Goal: Use online tool/utility: Use online tool/utility

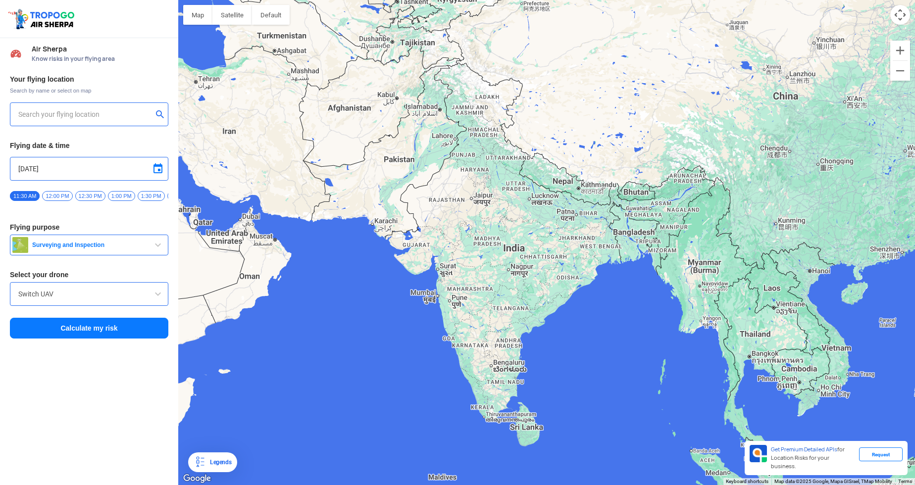
click at [412, 268] on div at bounding box center [546, 242] width 737 height 485
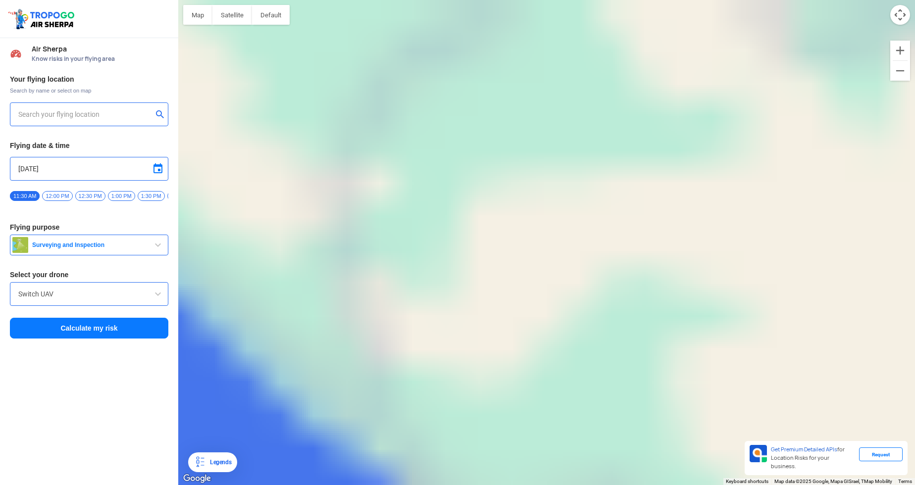
click at [412, 268] on div at bounding box center [546, 242] width 737 height 485
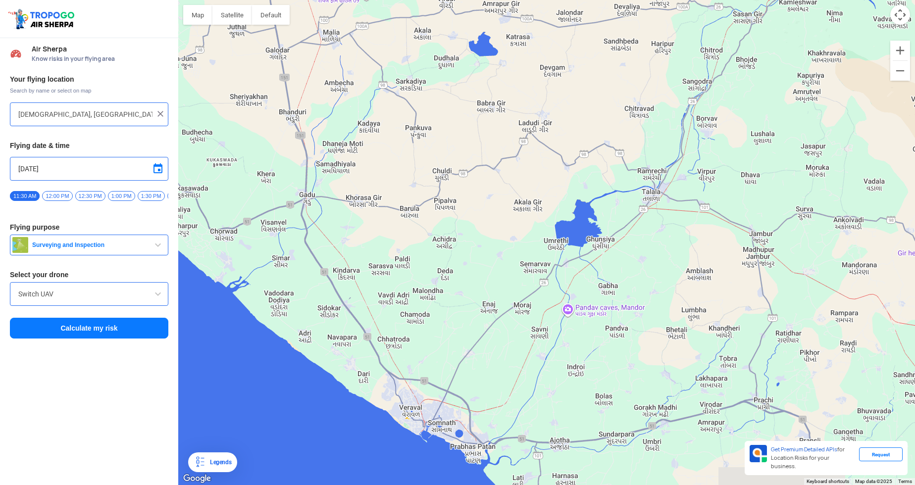
drag, startPoint x: 628, startPoint y: 396, endPoint x: 446, endPoint y: 106, distance: 342.2
click at [446, 106] on div at bounding box center [546, 242] width 737 height 485
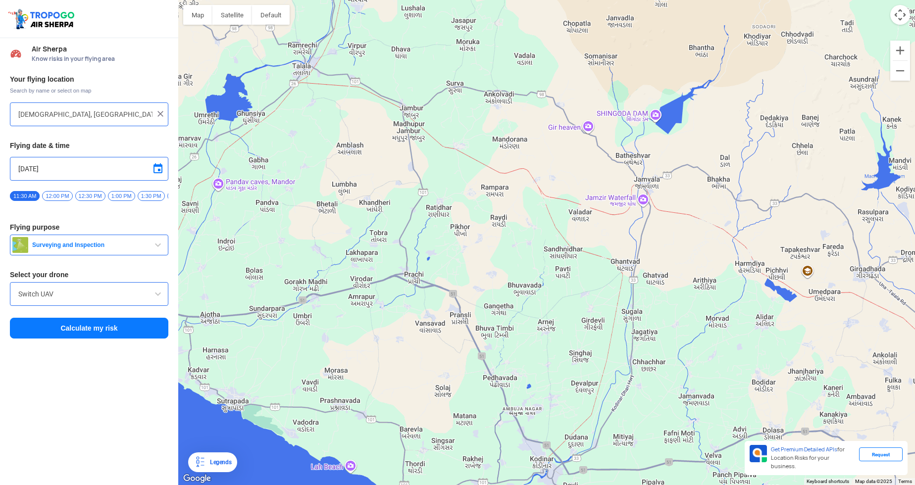
drag, startPoint x: 783, startPoint y: 202, endPoint x: 517, endPoint y: 115, distance: 279.8
click at [517, 115] on div at bounding box center [546, 242] width 737 height 485
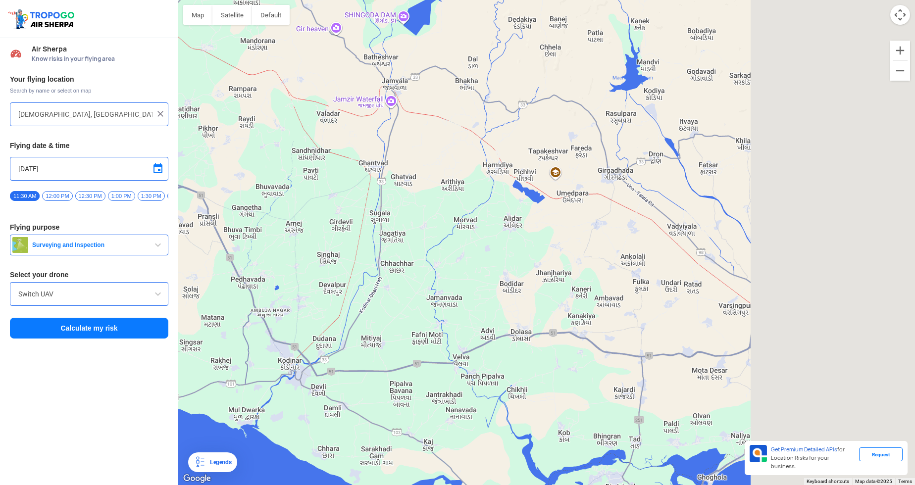
drag, startPoint x: 801, startPoint y: 273, endPoint x: 527, endPoint y: 136, distance: 306.5
click at [527, 136] on div at bounding box center [546, 242] width 737 height 485
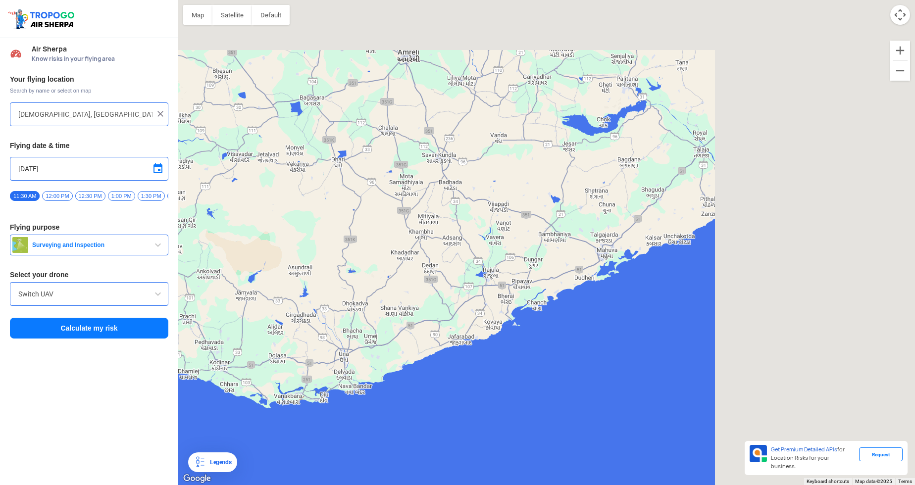
drag, startPoint x: 775, startPoint y: 182, endPoint x: 443, endPoint y: 382, distance: 388.0
click at [443, 382] on div at bounding box center [546, 242] width 737 height 485
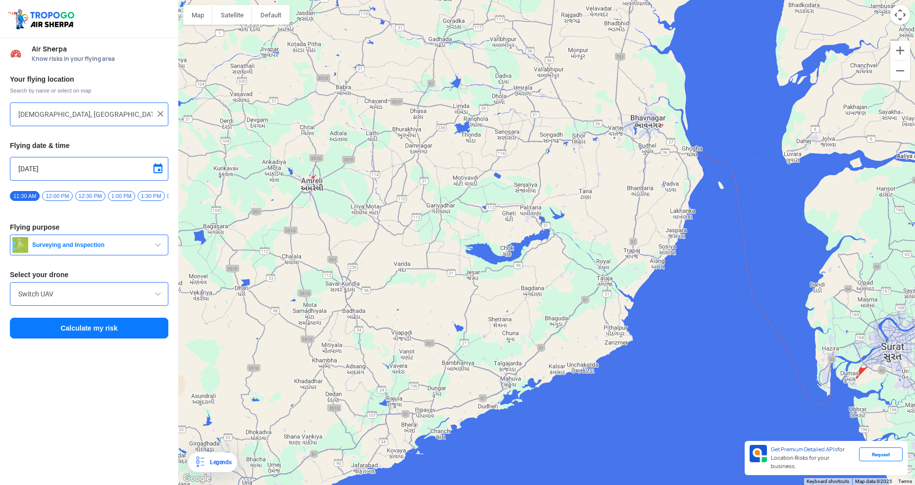
drag, startPoint x: 641, startPoint y: 291, endPoint x: 608, endPoint y: 336, distance: 55.6
click at [608, 336] on div at bounding box center [546, 242] width 737 height 485
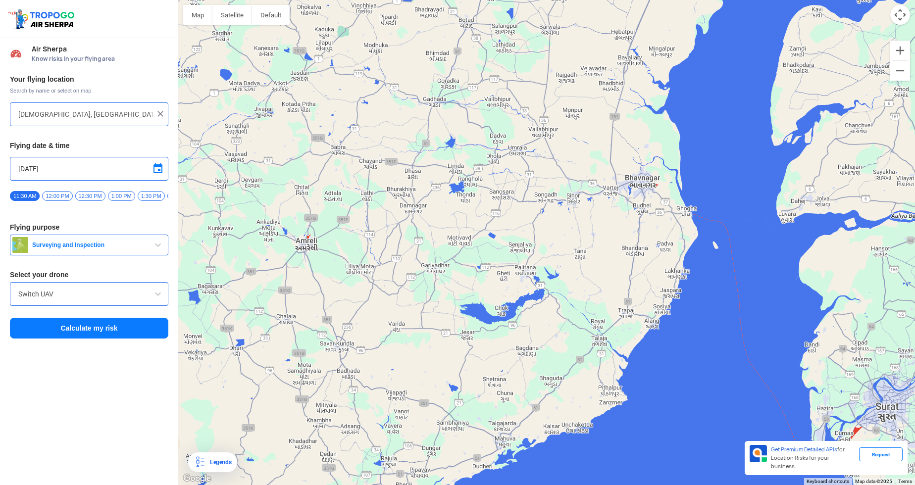
drag, startPoint x: 652, startPoint y: 234, endPoint x: 647, endPoint y: 234, distance: 5.5
click at [649, 252] on div at bounding box center [546, 242] width 737 height 485
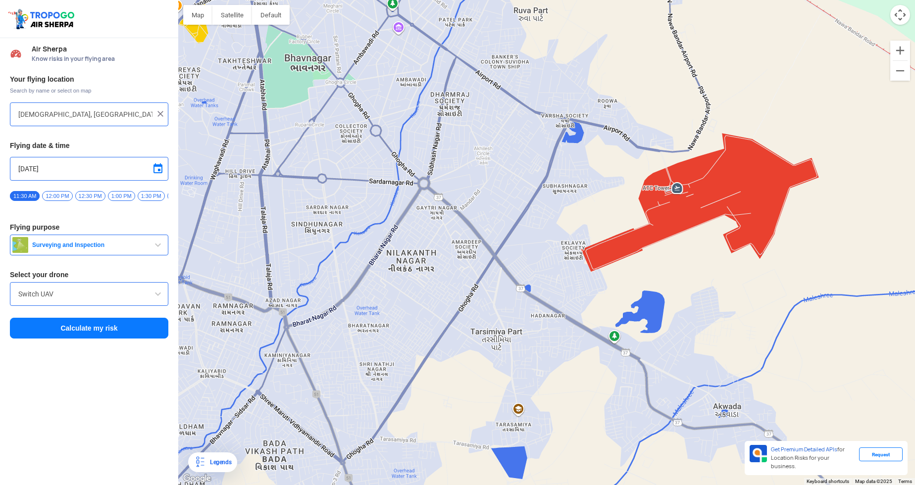
click at [677, 219] on div at bounding box center [546, 242] width 737 height 485
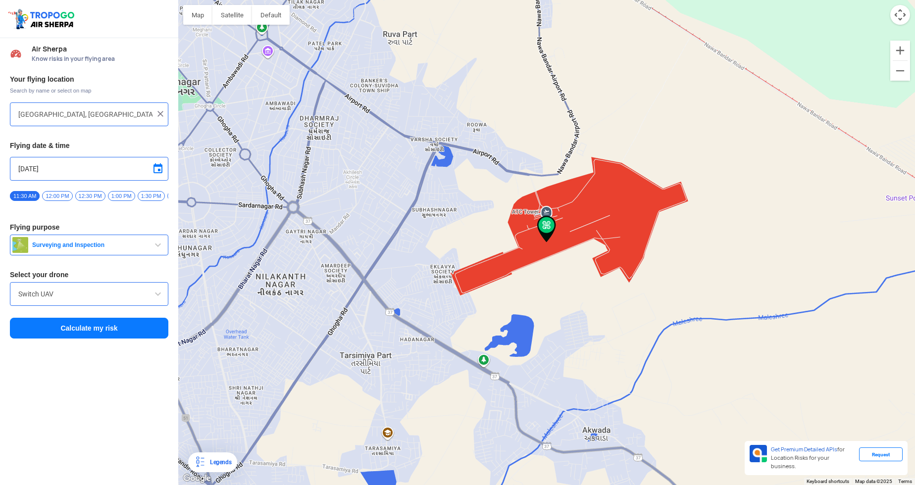
click at [546, 228] on img at bounding box center [546, 229] width 19 height 27
click at [541, 224] on img at bounding box center [546, 229] width 19 height 27
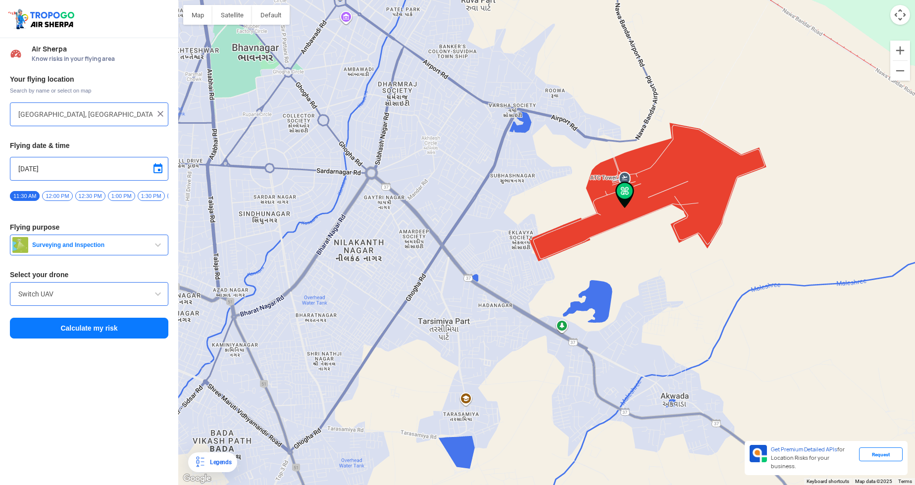
drag, startPoint x: 491, startPoint y: 268, endPoint x: 582, endPoint y: 228, distance: 99.8
click at [582, 228] on div at bounding box center [546, 242] width 737 height 485
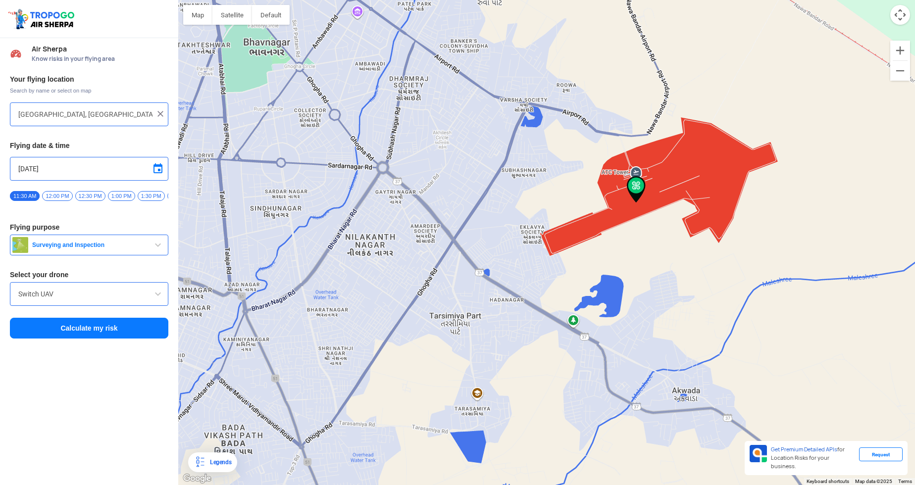
click at [393, 222] on div at bounding box center [546, 242] width 737 height 485
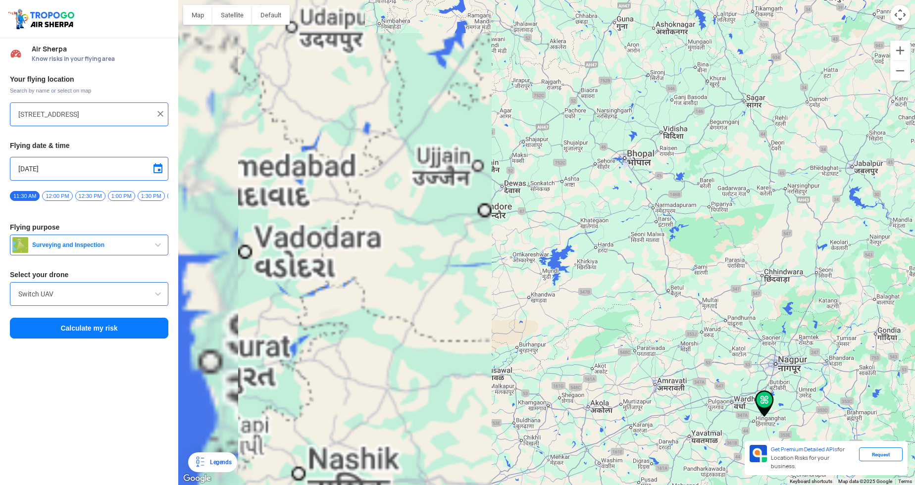
drag, startPoint x: 416, startPoint y: 242, endPoint x: 804, endPoint y: 210, distance: 389.5
click at [804, 210] on div at bounding box center [546, 242] width 737 height 485
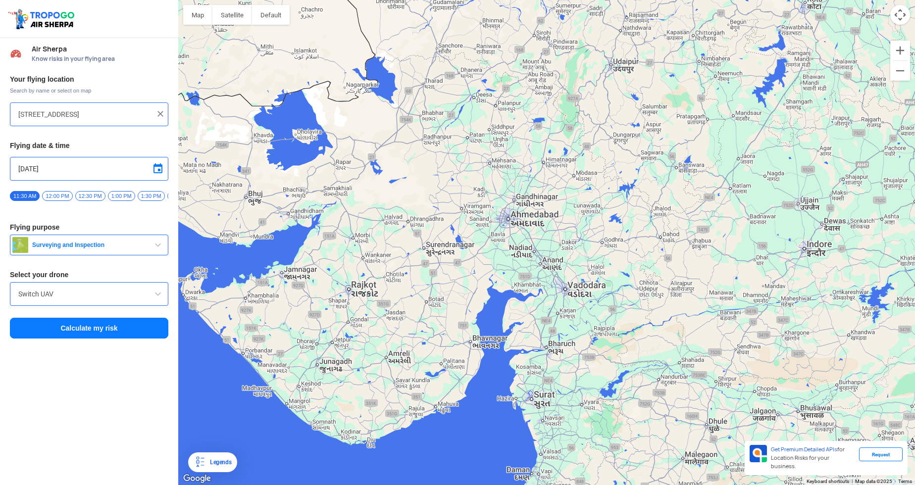
drag, startPoint x: 405, startPoint y: 253, endPoint x: 628, endPoint y: 310, distance: 231.1
click at [734, 293] on div at bounding box center [546, 242] width 737 height 485
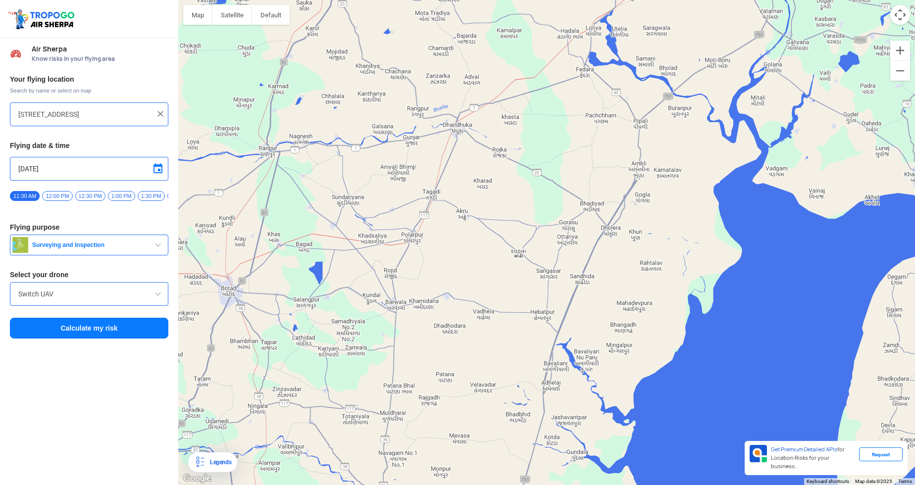
drag, startPoint x: 662, startPoint y: 280, endPoint x: 632, endPoint y: 334, distance: 61.4
click at [632, 334] on div at bounding box center [546, 242] width 737 height 485
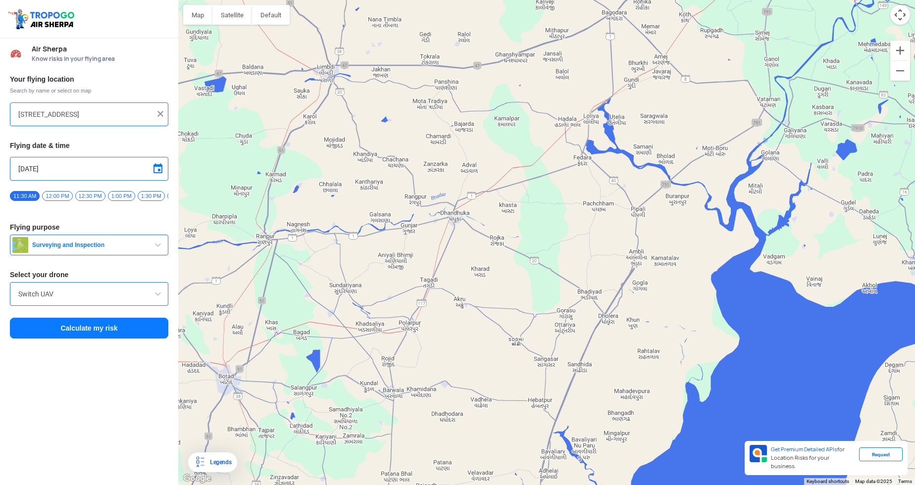
drag, startPoint x: 617, startPoint y: 226, endPoint x: 615, endPoint y: 324, distance: 98.1
click at [615, 324] on div at bounding box center [546, 242] width 737 height 485
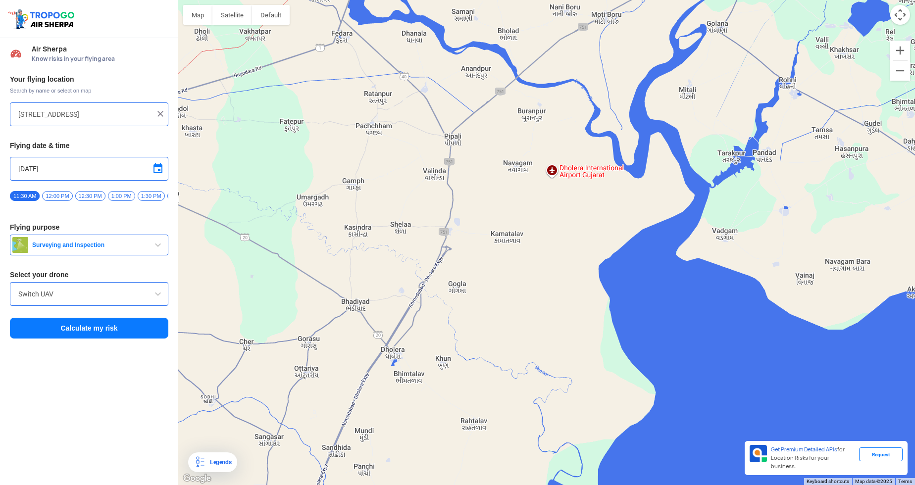
drag, startPoint x: 692, startPoint y: 356, endPoint x: 446, endPoint y: 338, distance: 247.2
click at [446, 338] on div at bounding box center [546, 242] width 737 height 485
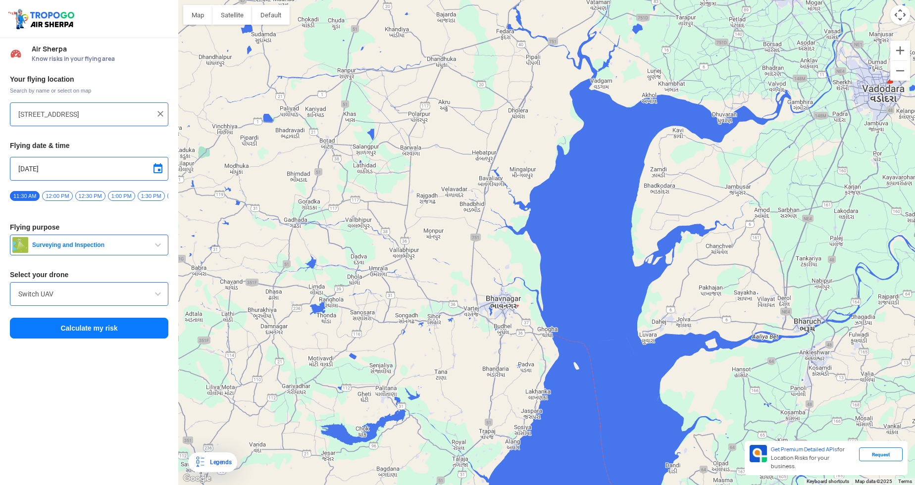
drag, startPoint x: 606, startPoint y: 278, endPoint x: 560, endPoint y: 128, distance: 156.6
click at [560, 128] on div at bounding box center [546, 242] width 737 height 485
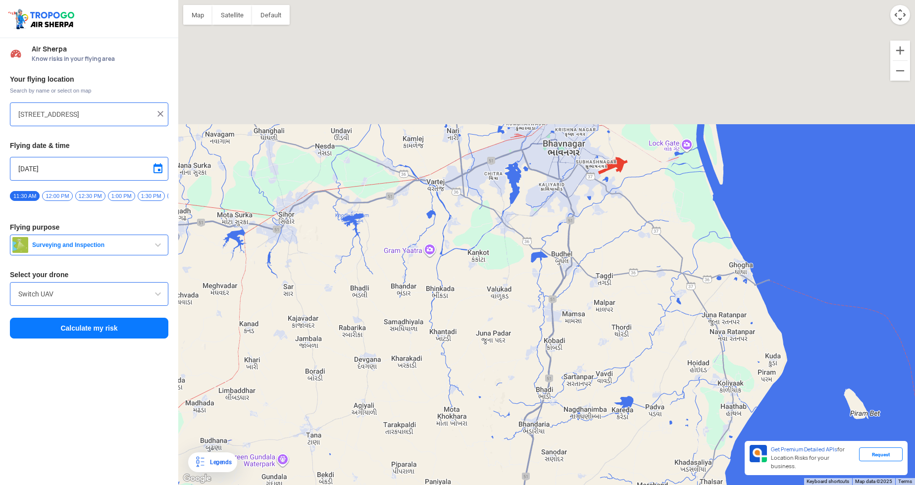
drag, startPoint x: 640, startPoint y: 95, endPoint x: 561, endPoint y: 412, distance: 326.9
click at [561, 412] on div at bounding box center [546, 242] width 737 height 485
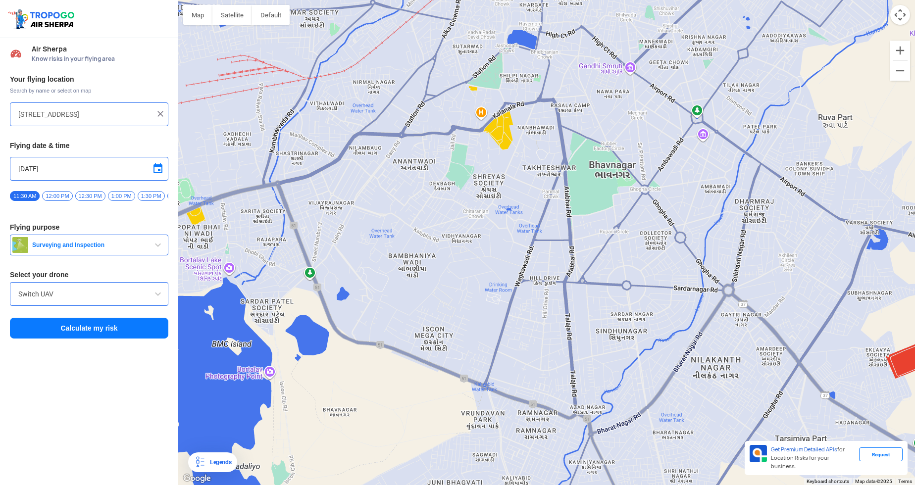
drag, startPoint x: 498, startPoint y: 173, endPoint x: 458, endPoint y: 461, distance: 290.5
click at [458, 461] on div at bounding box center [546, 242] width 737 height 485
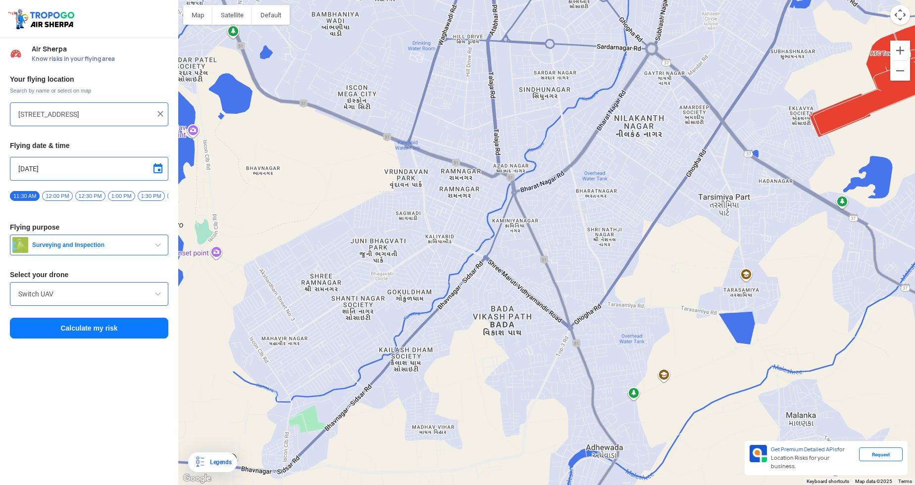
drag, startPoint x: 745, startPoint y: 384, endPoint x: 668, endPoint y: 140, distance: 255.9
click at [668, 140] on div at bounding box center [546, 242] width 737 height 485
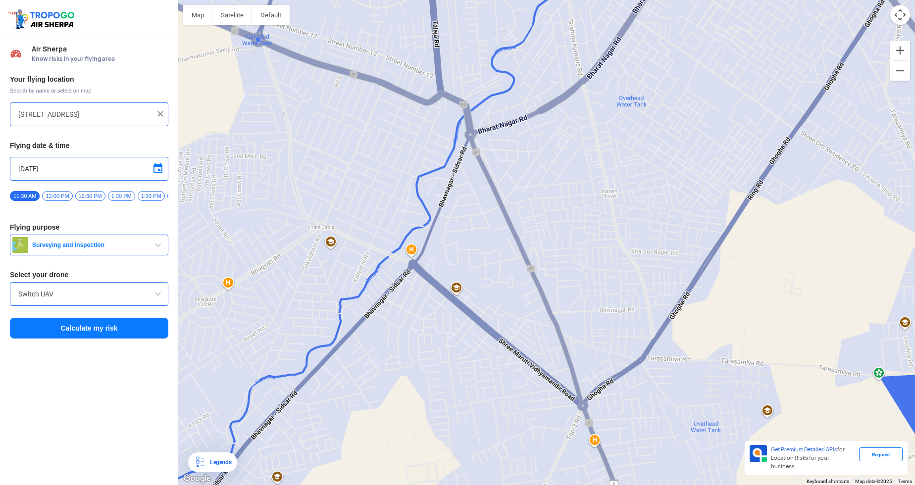
drag, startPoint x: 585, startPoint y: 323, endPoint x: 596, endPoint y: 360, distance: 38.7
click at [610, 393] on div at bounding box center [546, 242] width 737 height 485
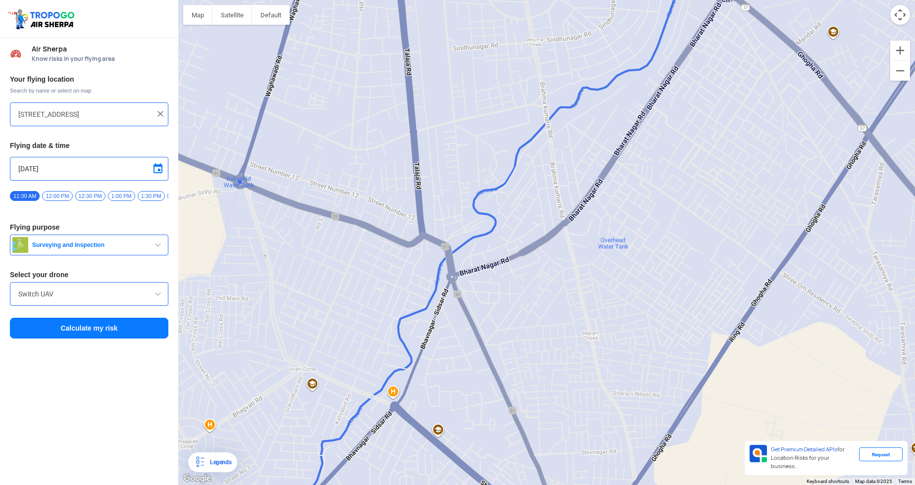
drag, startPoint x: 558, startPoint y: 331, endPoint x: 558, endPoint y: 363, distance: 31.7
click at [558, 363] on div at bounding box center [546, 242] width 737 height 485
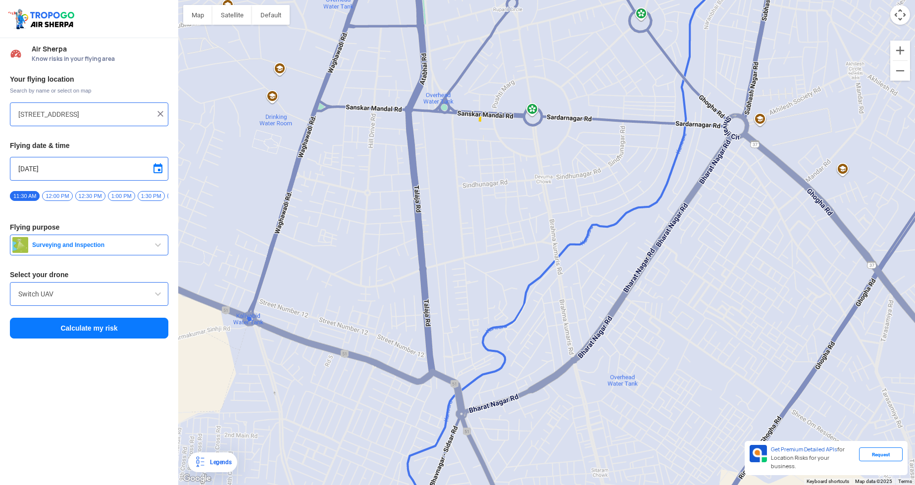
drag, startPoint x: 669, startPoint y: 239, endPoint x: 678, endPoint y: 376, distance: 137.5
click at [678, 376] on div at bounding box center [546, 242] width 737 height 485
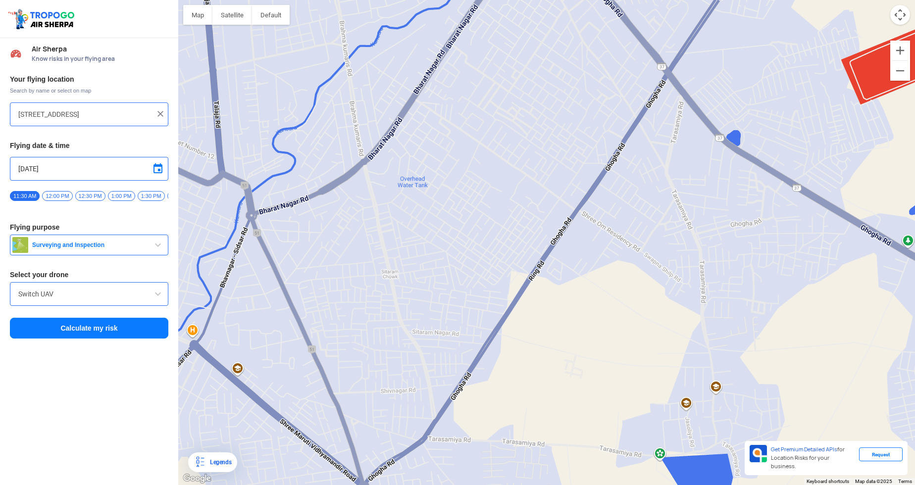
drag, startPoint x: 696, startPoint y: 316, endPoint x: 579, endPoint y: 54, distance: 286.8
click at [579, 54] on div at bounding box center [546, 242] width 737 height 485
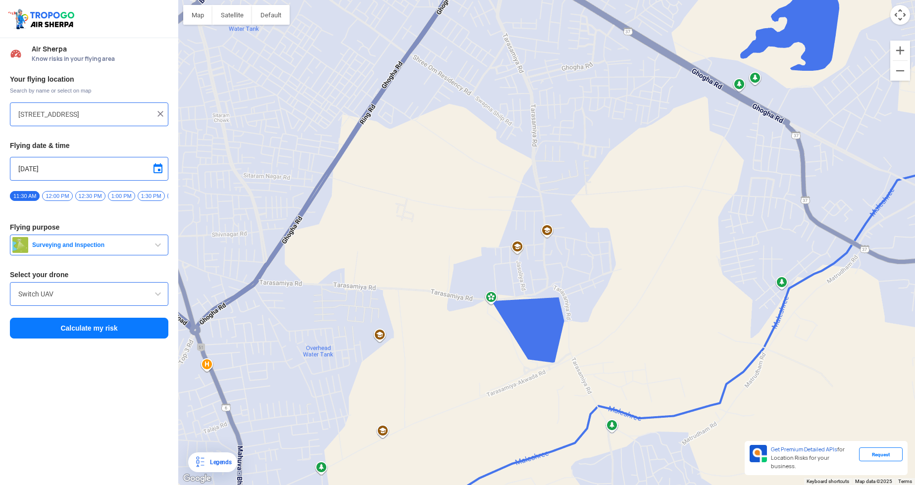
drag, startPoint x: 705, startPoint y: 230, endPoint x: 532, endPoint y: 67, distance: 236.8
click at [532, 67] on div at bounding box center [546, 242] width 737 height 485
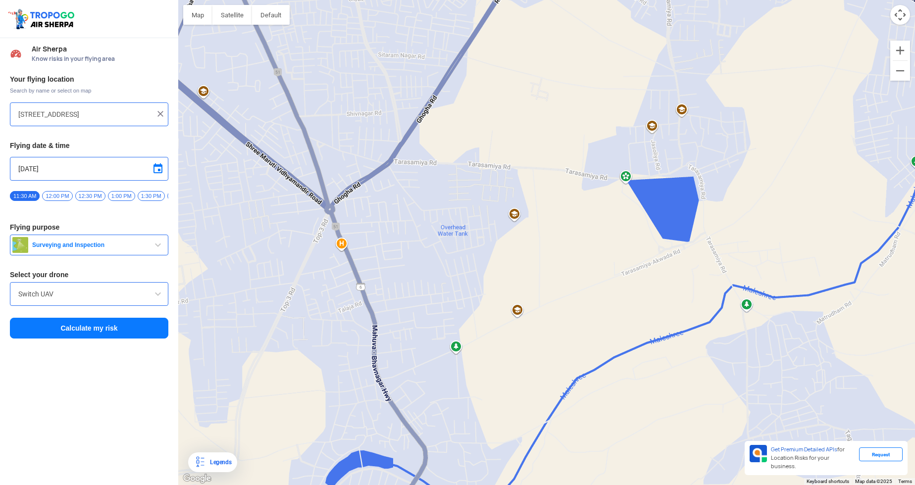
drag, startPoint x: 568, startPoint y: 248, endPoint x: 703, endPoint y: 124, distance: 183.3
click at [703, 124] on div at bounding box center [546, 242] width 737 height 485
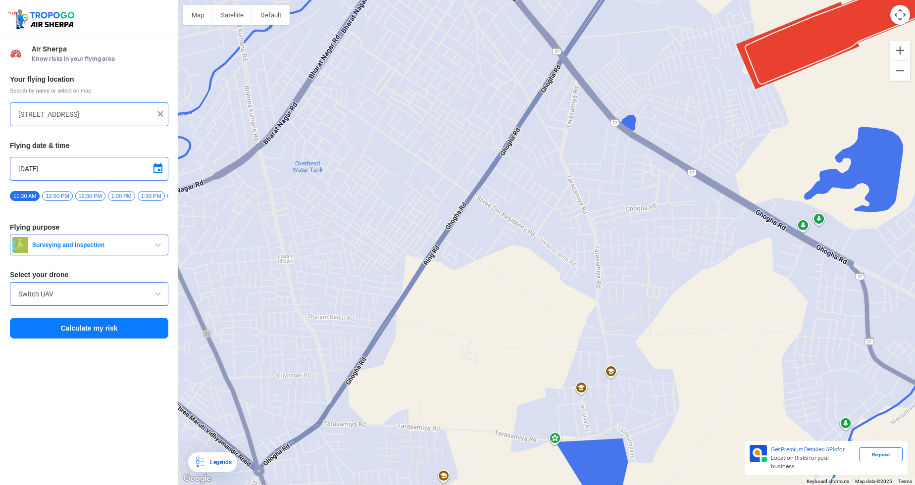
drag, startPoint x: 418, startPoint y: 204, endPoint x: 334, endPoint y: 439, distance: 250.0
click at [349, 463] on div at bounding box center [546, 242] width 737 height 485
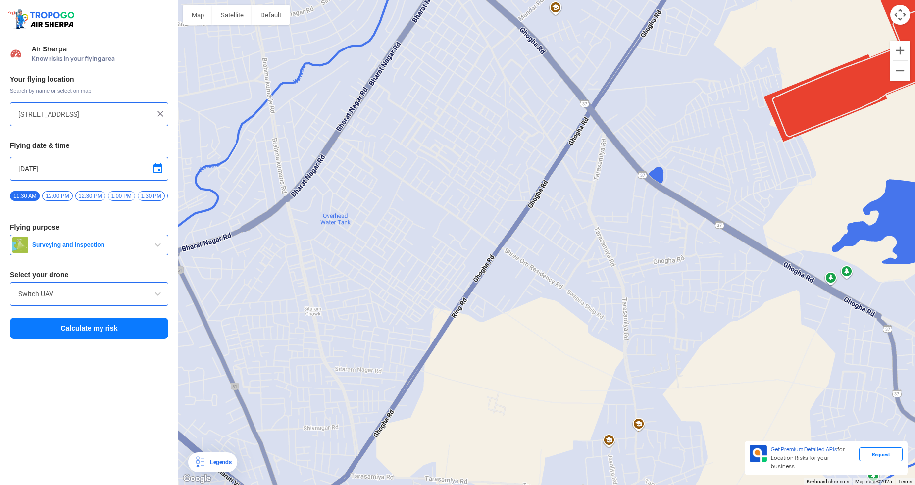
drag, startPoint x: 421, startPoint y: 352, endPoint x: 439, endPoint y: 372, distance: 27.3
click at [439, 372] on div at bounding box center [546, 242] width 737 height 485
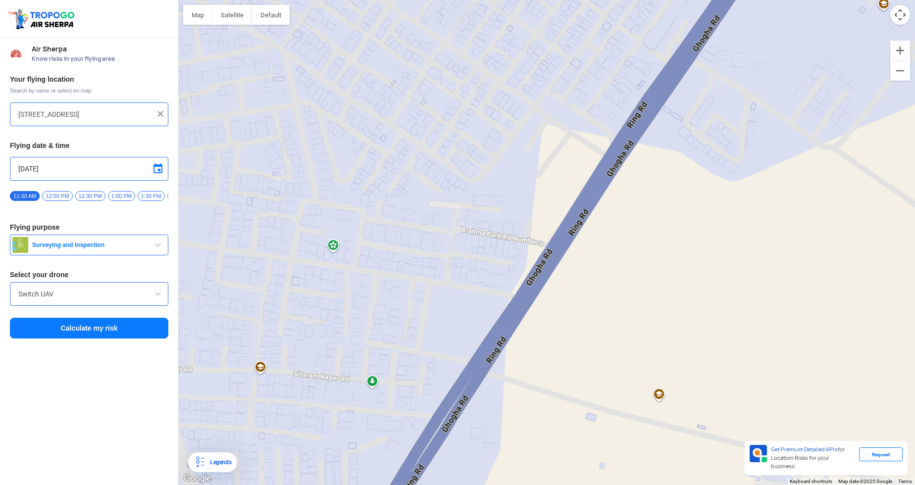
drag, startPoint x: 471, startPoint y: 307, endPoint x: 528, endPoint y: 214, distance: 108.9
click at [528, 214] on div at bounding box center [546, 242] width 737 height 485
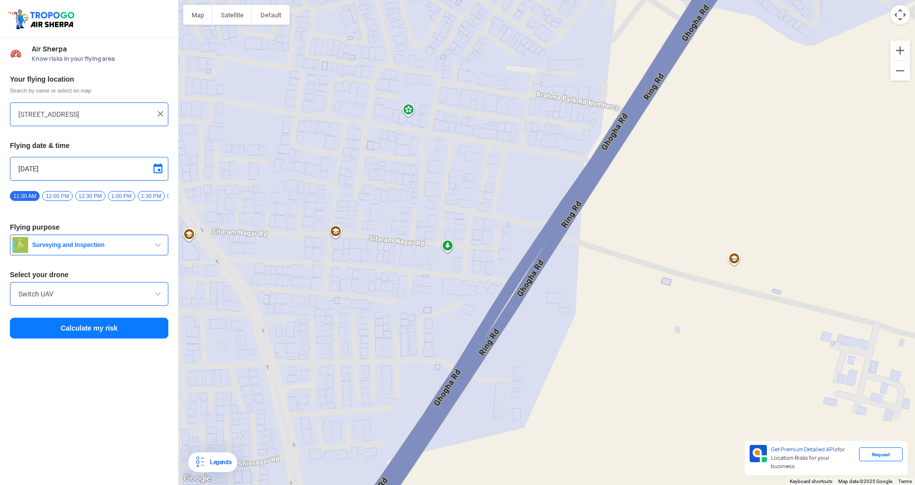
drag, startPoint x: 422, startPoint y: 339, endPoint x: 496, endPoint y: 203, distance: 154.7
click at [496, 203] on div at bounding box center [546, 242] width 737 height 485
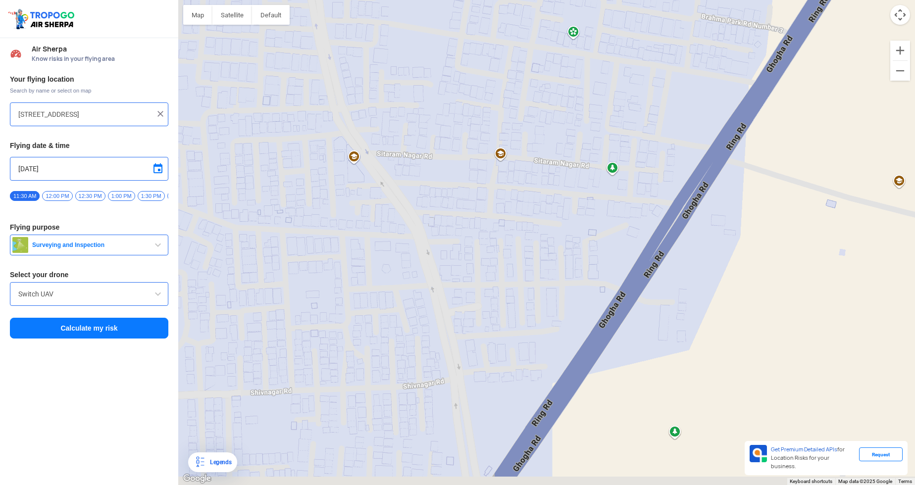
drag, startPoint x: 502, startPoint y: 276, endPoint x: 672, endPoint y: 195, distance: 189.1
click at [672, 195] on div at bounding box center [546, 242] width 737 height 485
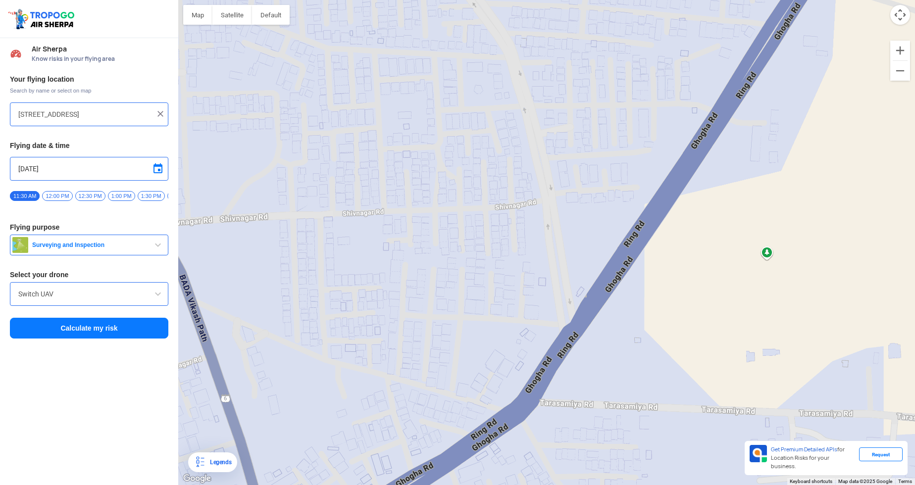
drag, startPoint x: 608, startPoint y: 328, endPoint x: 692, endPoint y: 151, distance: 196.4
click at [692, 151] on div at bounding box center [546, 242] width 737 height 485
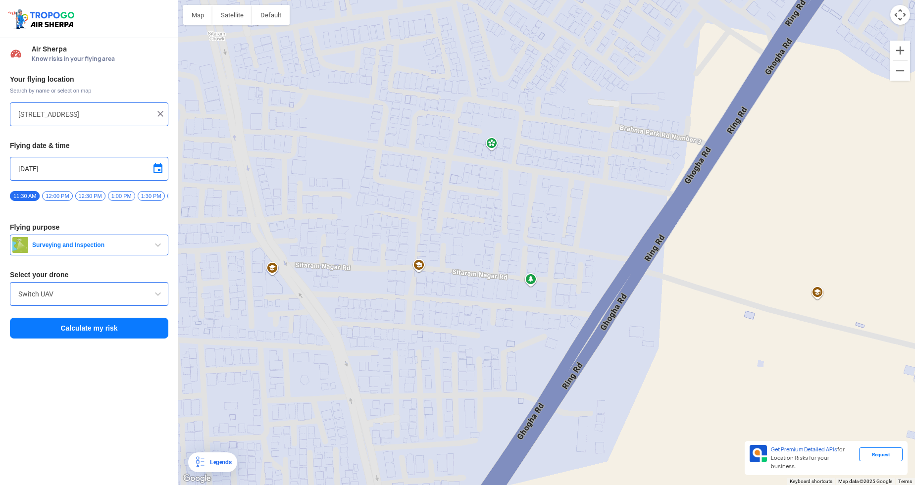
drag, startPoint x: 680, startPoint y: 178, endPoint x: 501, endPoint y: 474, distance: 346.3
click at [501, 474] on div at bounding box center [546, 242] width 737 height 485
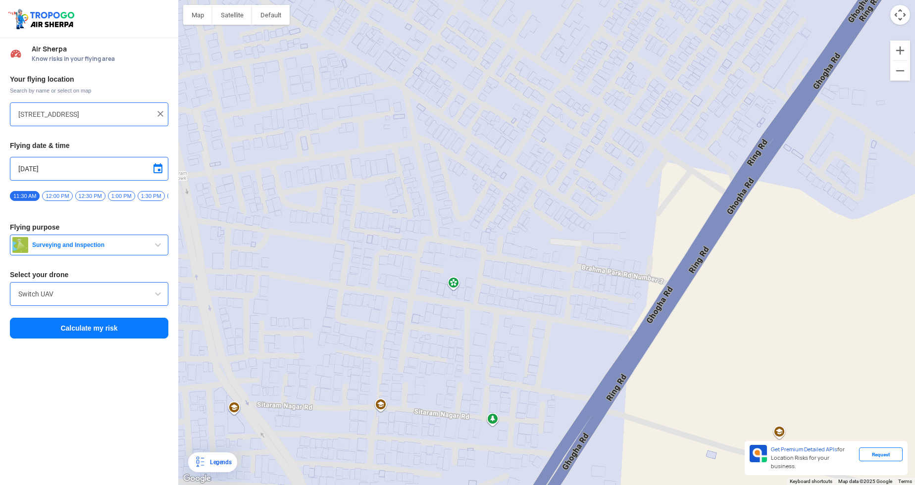
drag, startPoint x: 589, startPoint y: 210, endPoint x: 557, endPoint y: 342, distance: 135.0
click at [557, 342] on div at bounding box center [546, 242] width 737 height 485
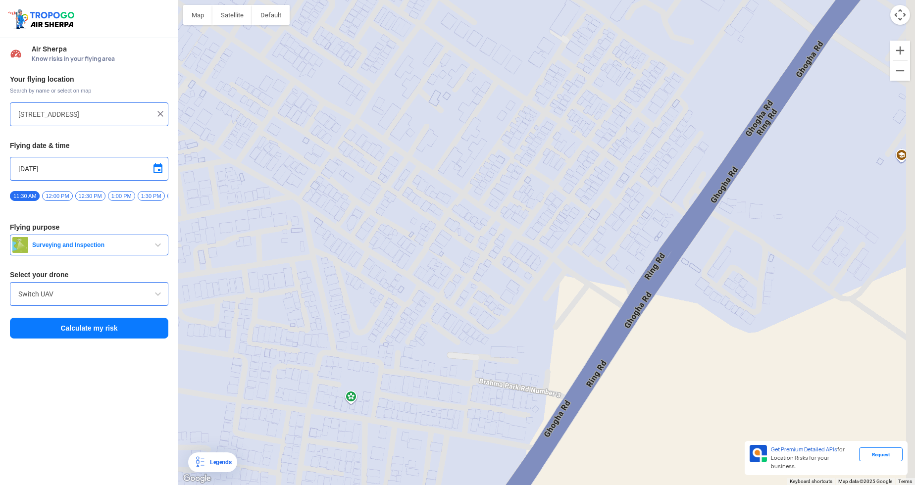
drag, startPoint x: 663, startPoint y: 315, endPoint x: 606, endPoint y: 374, distance: 82.3
click at [606, 374] on div at bounding box center [546, 242] width 737 height 485
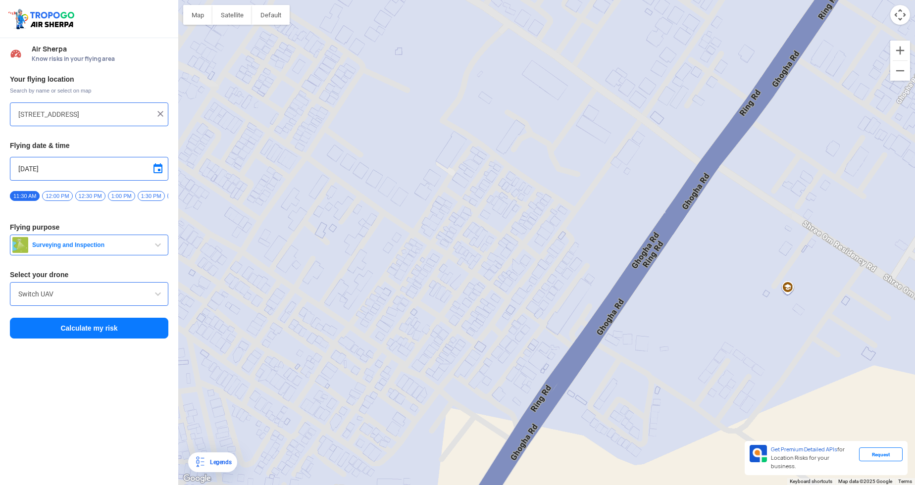
drag, startPoint x: 677, startPoint y: 260, endPoint x: 608, endPoint y: 356, distance: 117.7
click at [608, 356] on div at bounding box center [546, 242] width 737 height 485
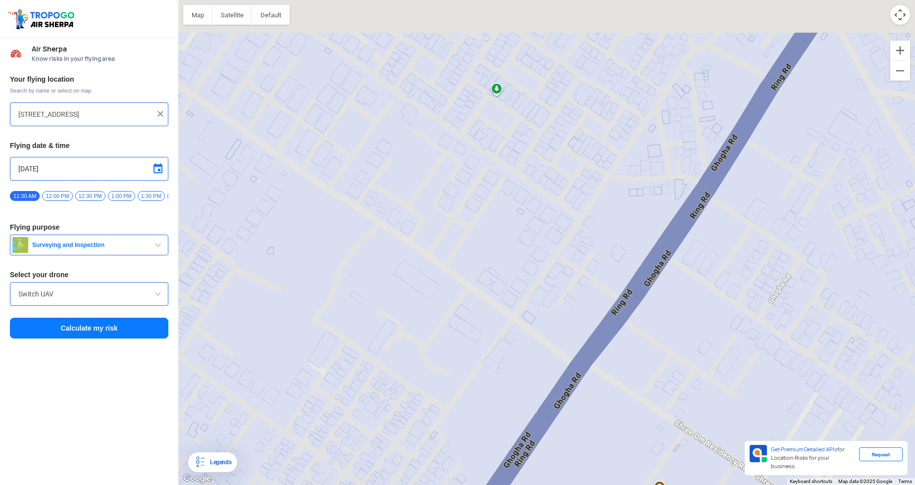
drag, startPoint x: 651, startPoint y: 234, endPoint x: 528, endPoint y: 424, distance: 226.6
click at [528, 424] on div at bounding box center [546, 242] width 737 height 485
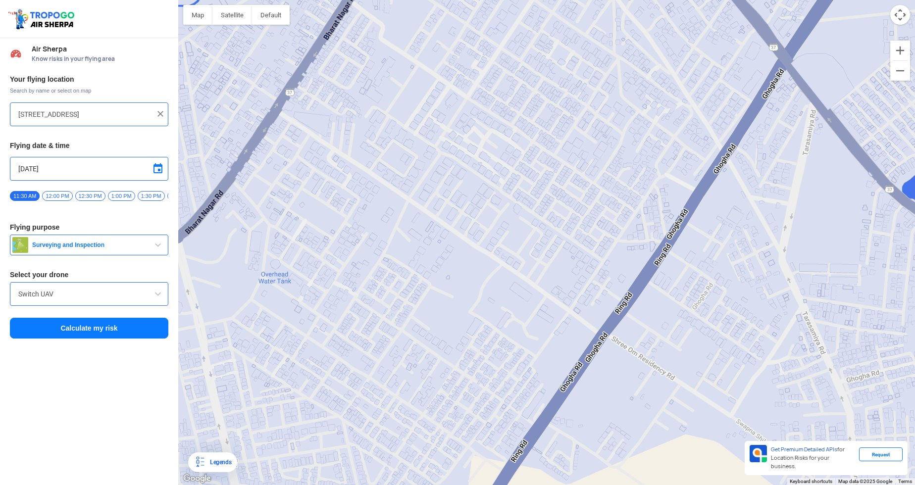
click at [559, 354] on div at bounding box center [546, 242] width 737 height 485
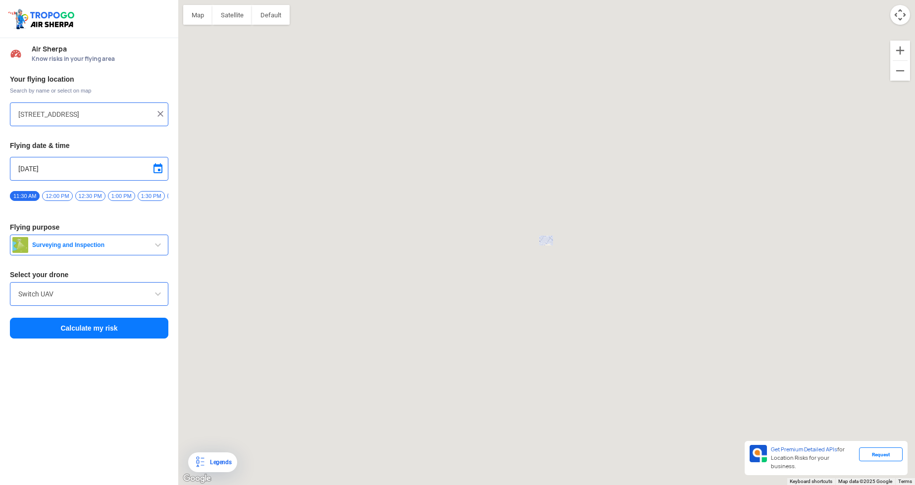
type input "Top3 to airport, [GEOGRAPHIC_DATA], [GEOGRAPHIC_DATA], [GEOGRAPHIC_DATA], [GEOG…"
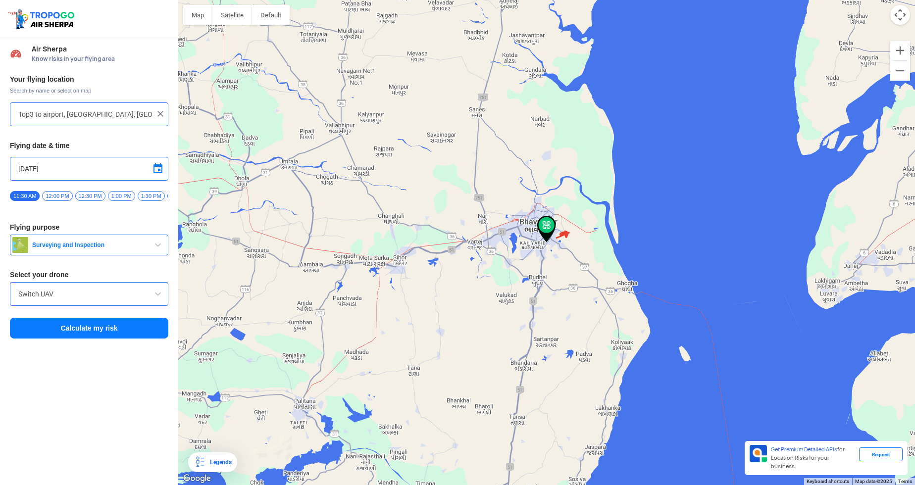
click at [156, 167] on span at bounding box center [158, 169] width 12 height 12
click at [66, 236] on span "24" at bounding box center [63, 241] width 11 height 11
click at [51, 180] on span "[DATE]" at bounding box center [64, 180] width 26 height 7
click at [37, 233] on span "2025" at bounding box center [39, 234] width 21 height 9
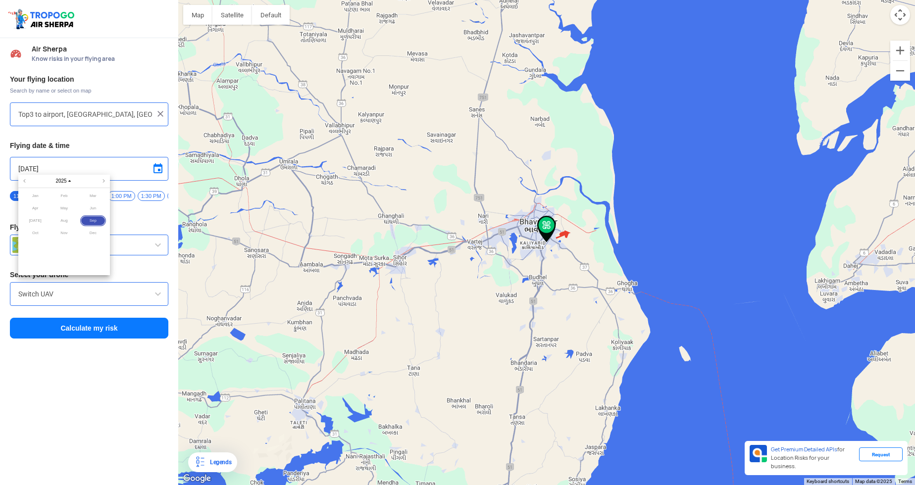
click at [88, 234] on span "Dec" at bounding box center [93, 233] width 26 height 11
click at [75, 218] on span "11" at bounding box center [76, 216] width 11 height 11
type input "[DATE]"
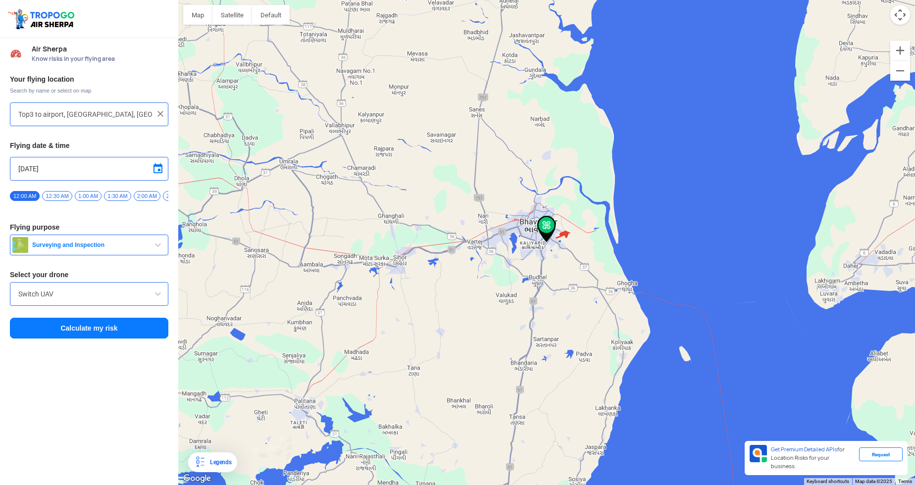
click at [92, 337] on button "Calculate my risk" at bounding box center [89, 328] width 158 height 21
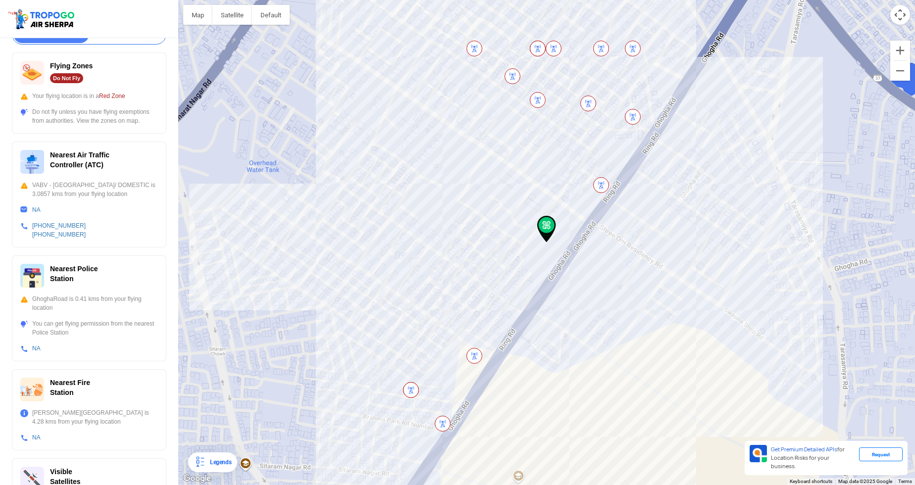
scroll to position [216, 0]
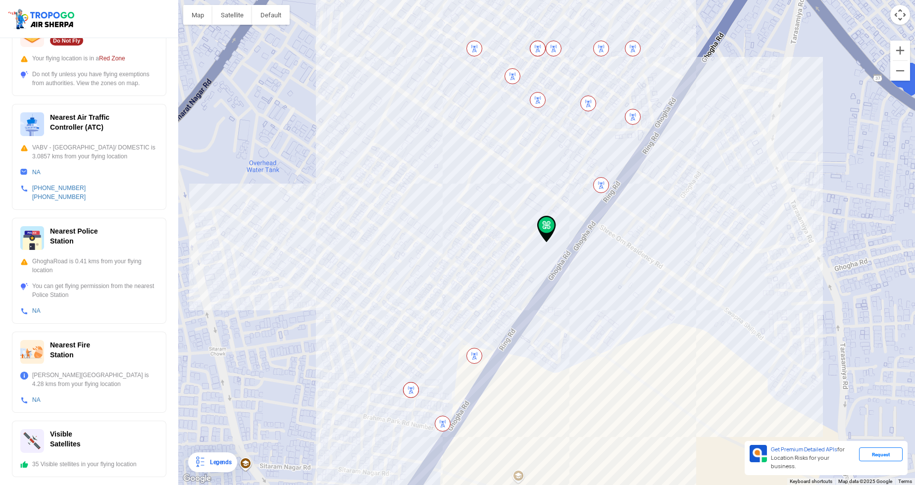
click at [541, 98] on img at bounding box center [538, 100] width 16 height 16
click at [538, 99] on img at bounding box center [538, 100] width 16 height 16
click at [472, 356] on img at bounding box center [474, 356] width 16 height 16
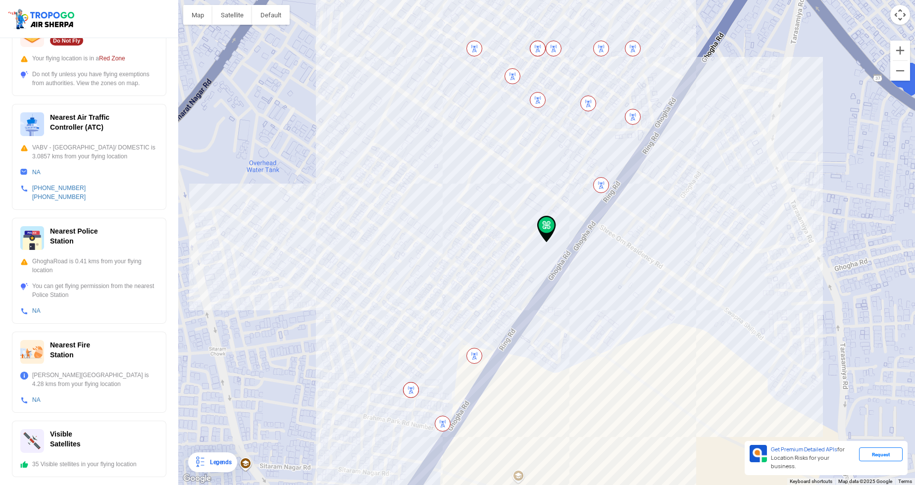
drag, startPoint x: 454, startPoint y: 406, endPoint x: 442, endPoint y: 447, distance: 42.6
click at [442, 447] on div at bounding box center [546, 242] width 737 height 485
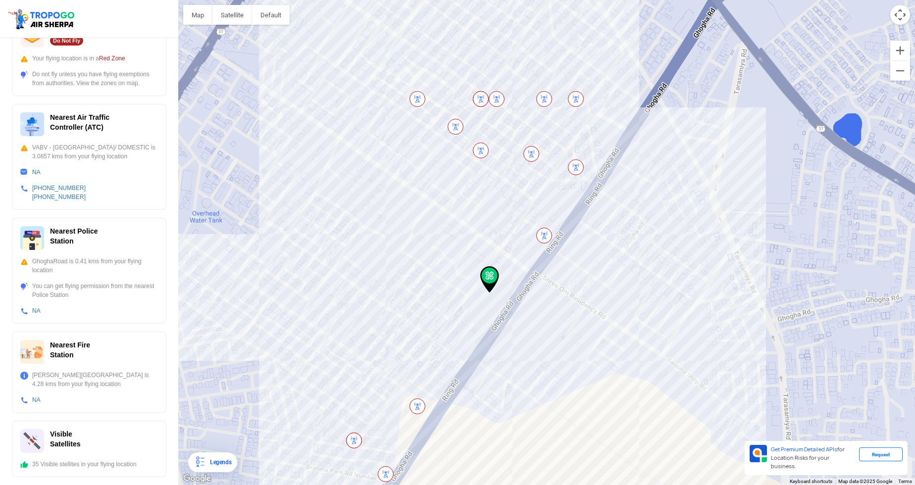
drag, startPoint x: 444, startPoint y: 423, endPoint x: 407, endPoint y: 361, distance: 72.4
click at [407, 361] on div at bounding box center [546, 242] width 737 height 485
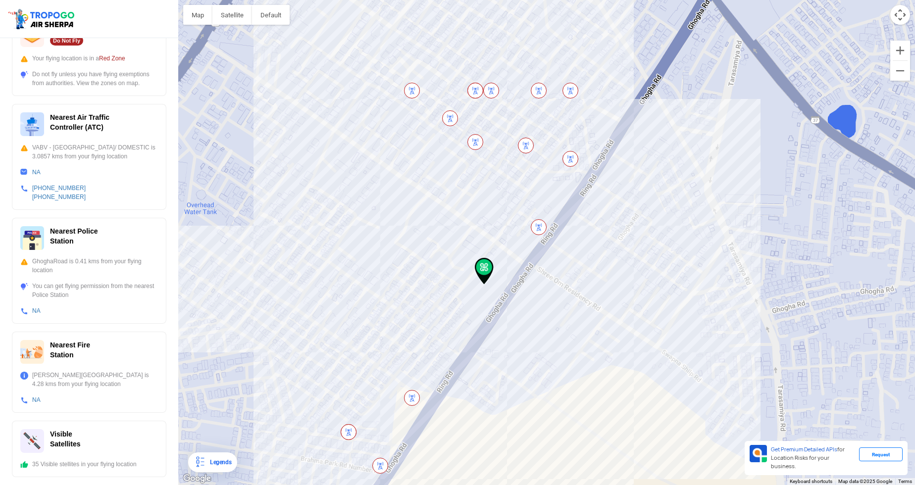
click at [573, 92] on img at bounding box center [570, 91] width 16 height 16
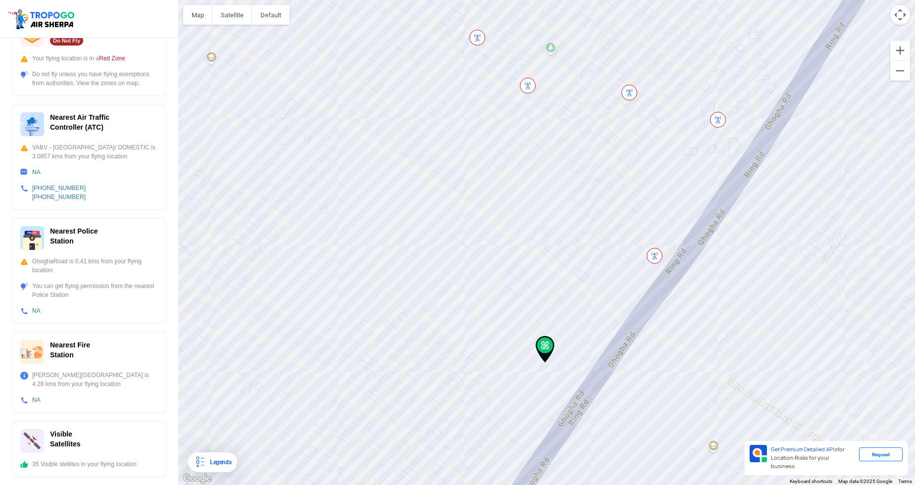
click at [653, 255] on img at bounding box center [655, 256] width 16 height 16
click at [651, 255] on img at bounding box center [655, 256] width 16 height 16
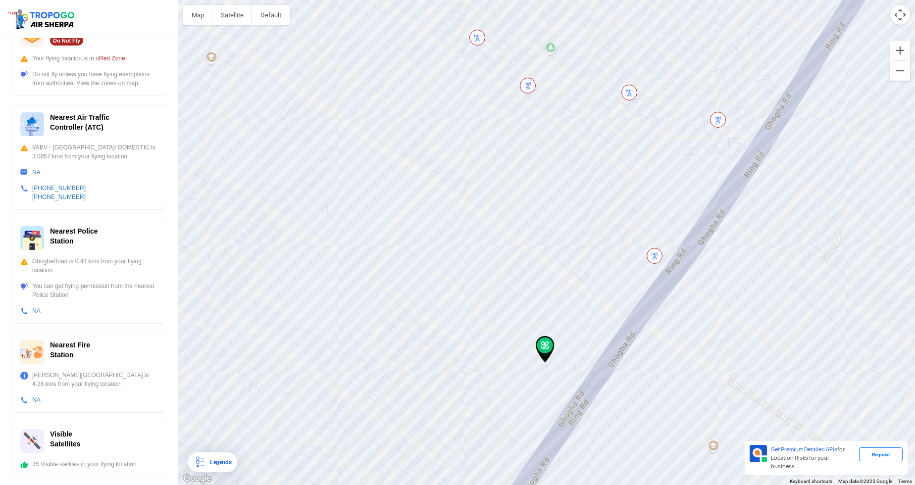
click at [215, 456] on div "Legends" at bounding box center [212, 463] width 49 height 20
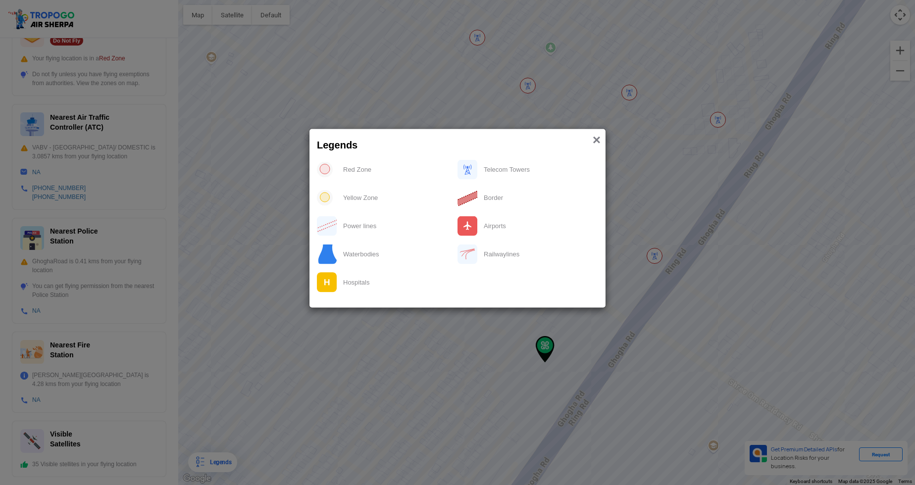
click at [599, 138] on span "×" at bounding box center [597, 139] width 8 height 15
